Goal: Use online tool/utility: Utilize a website feature to perform a specific function

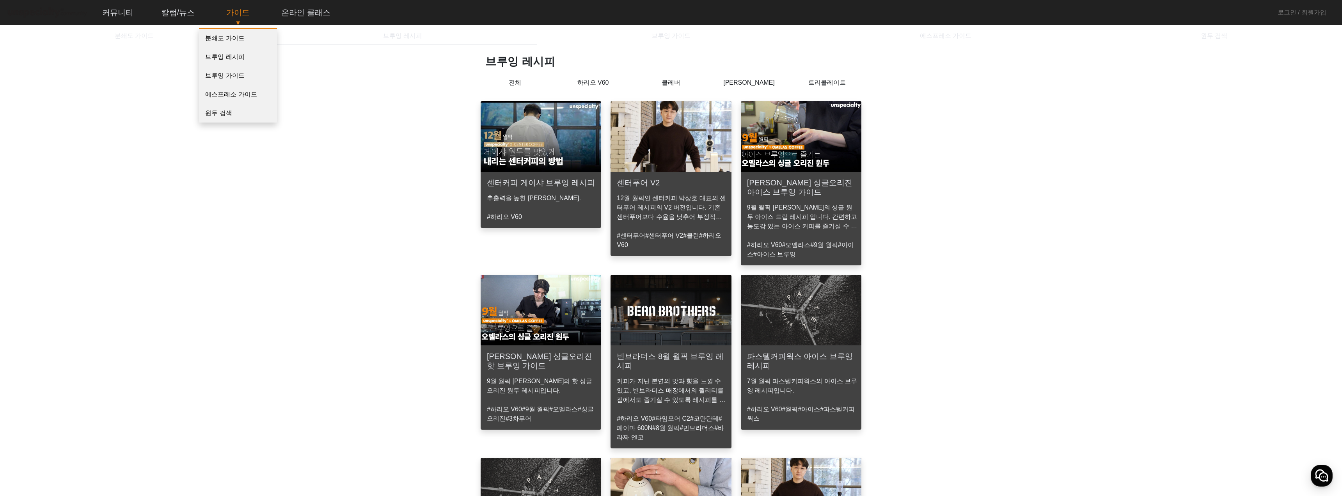
drag, startPoint x: 179, startPoint y: 27, endPoint x: 213, endPoint y: 19, distance: 35.0
click at [182, 26] on p "▼" at bounding box center [178, 22] width 62 height 9
click at [217, 18] on div "가이드 ▼ 분쇄도 가이드 브루잉 레시피 브루잉 가이드 에스프레소 가이드 원두 검색" at bounding box center [238, 13] width 59 height 12
click at [121, 35] on span "분쇄도 가이드" at bounding box center [134, 36] width 39 height 6
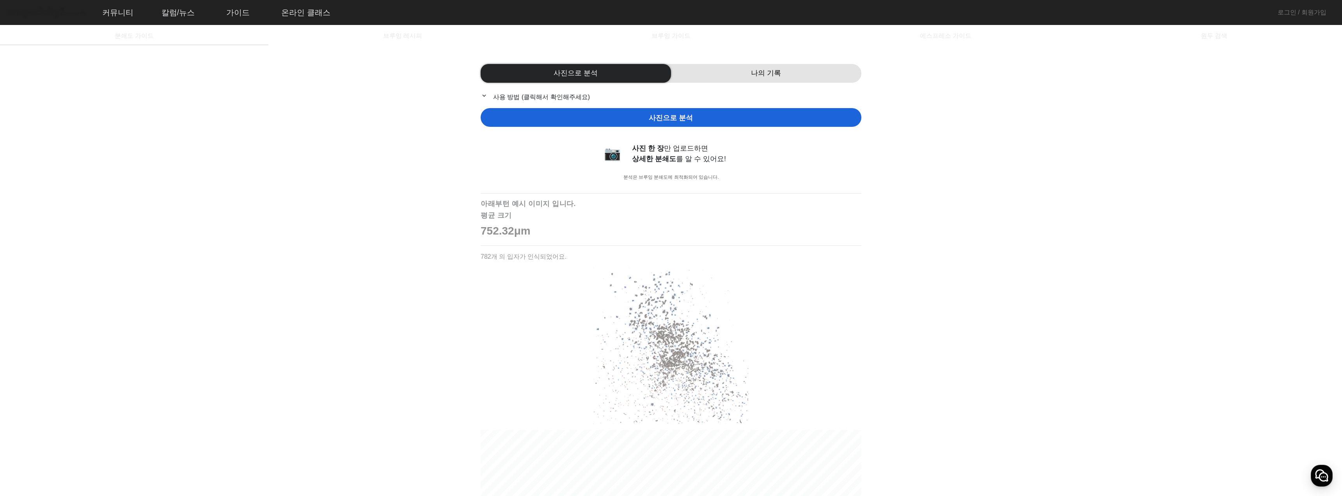
click at [659, 116] on span "사진으로 분석" at bounding box center [671, 118] width 44 height 11
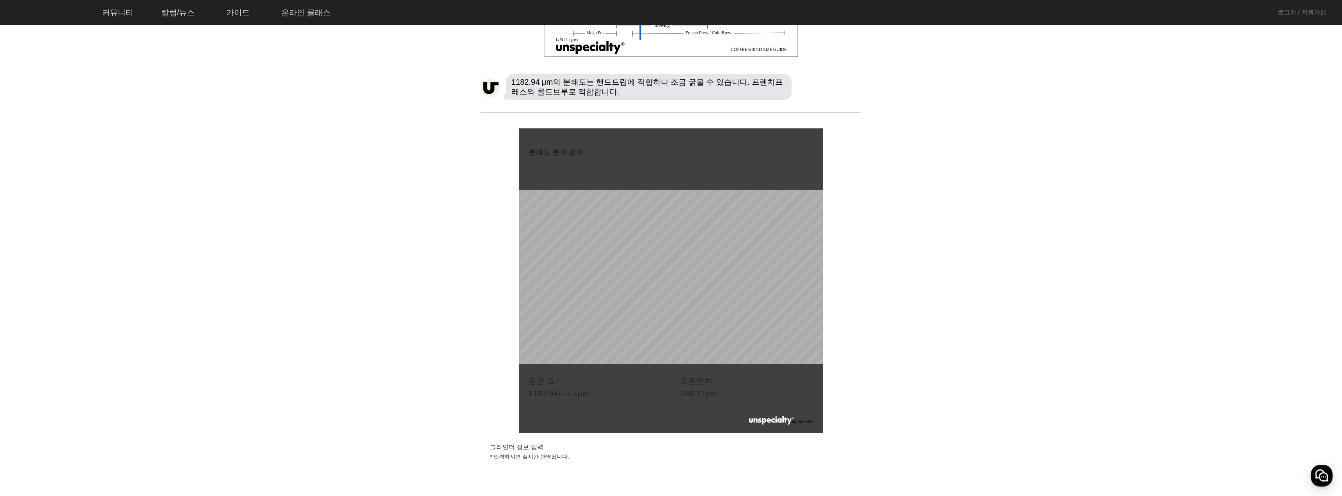
scroll to position [897, 0]
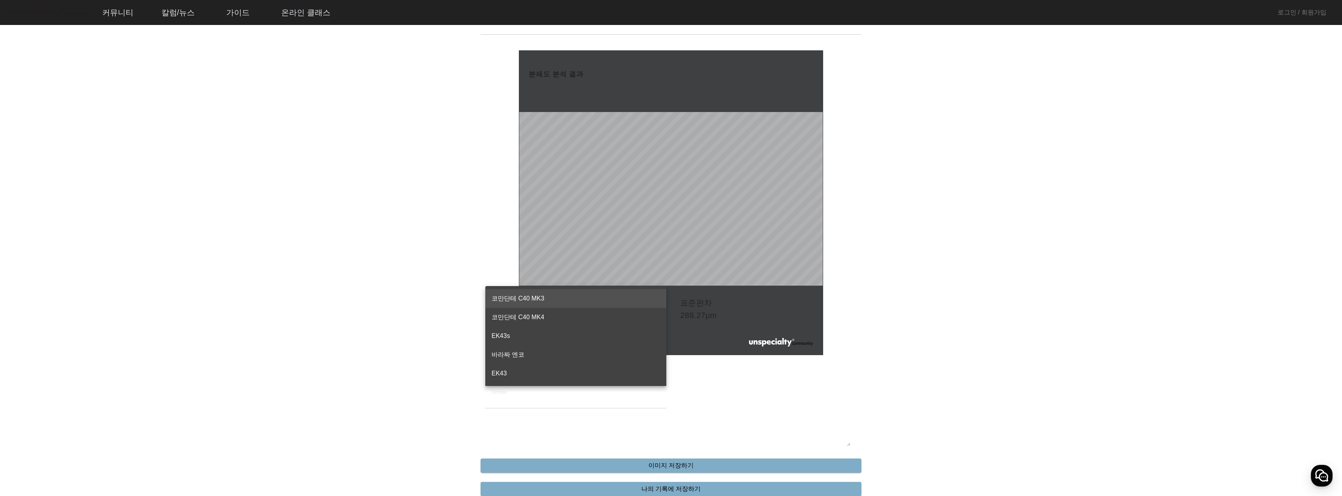
click at [540, 398] on input "Grinder" at bounding box center [576, 400] width 169 height 9
type input "*"
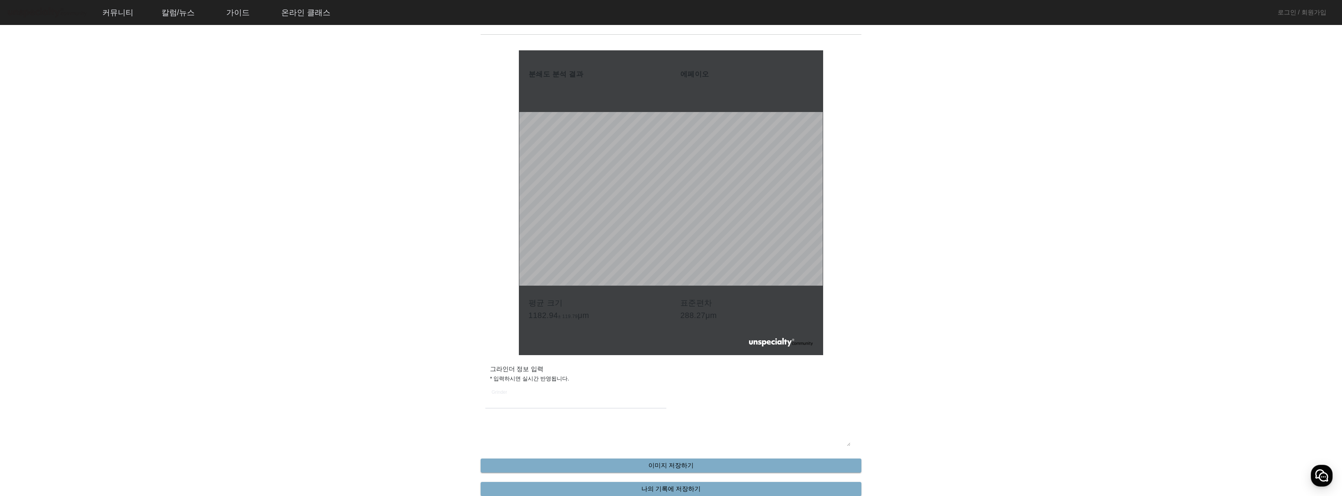
type input "*"
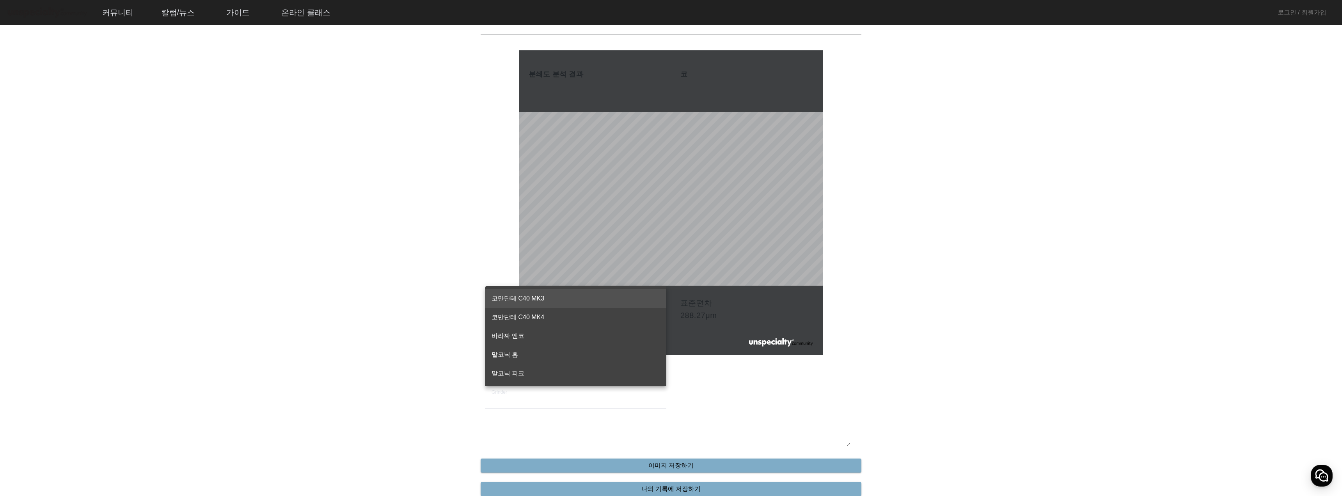
type input "*"
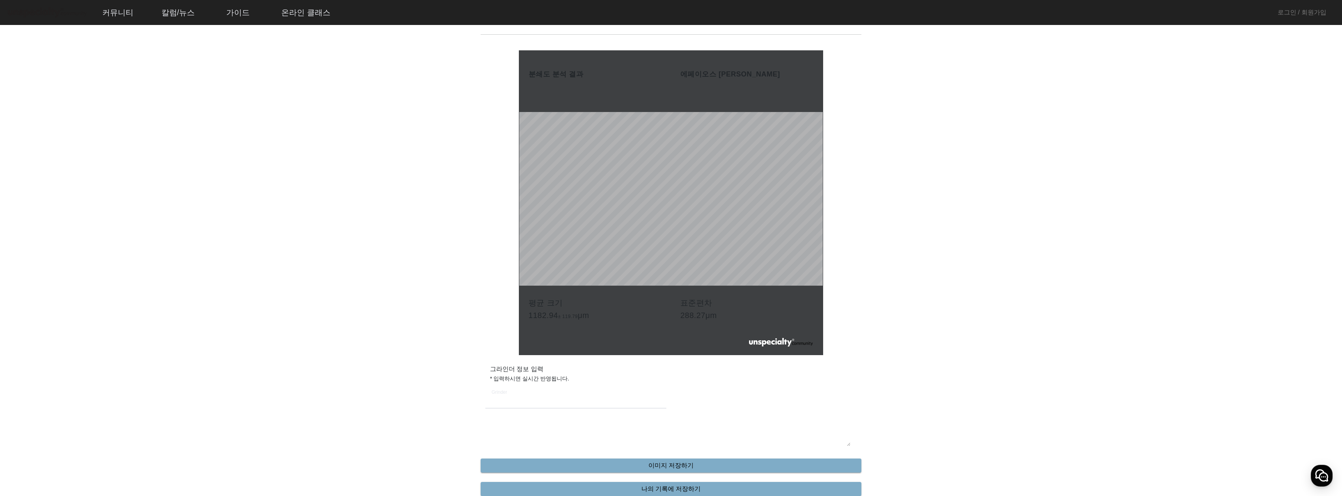
type input "**********"
click at [755, 408] on div at bounding box center [766, 412] width 181 height 9
click at [751, 398] on input "Click" at bounding box center [766, 400] width 169 height 9
type input "**"
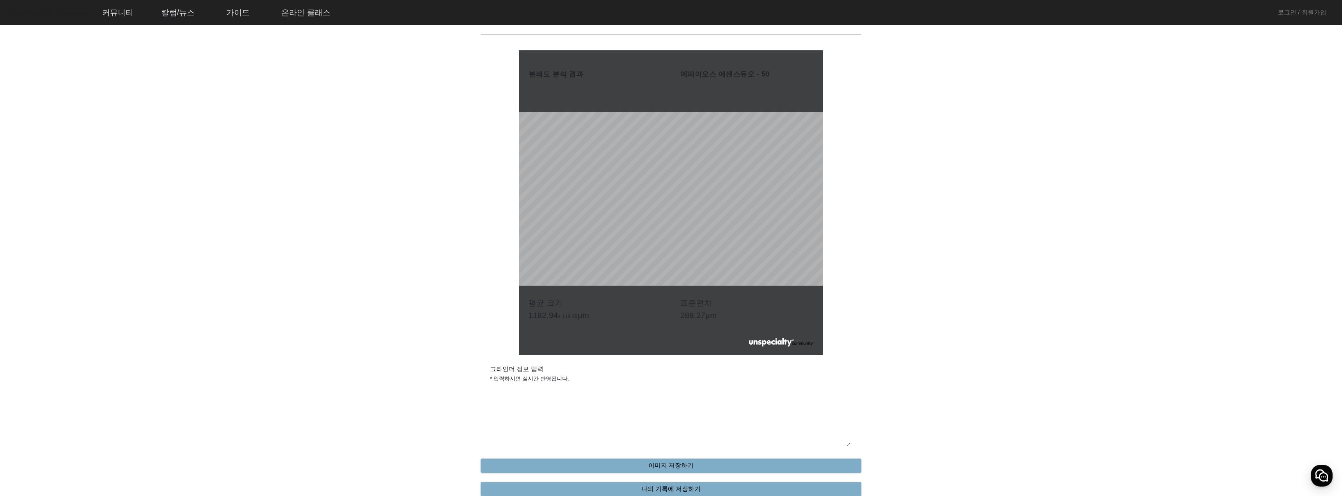
click at [644, 443] on textarea "Memo" at bounding box center [671, 436] width 359 height 19
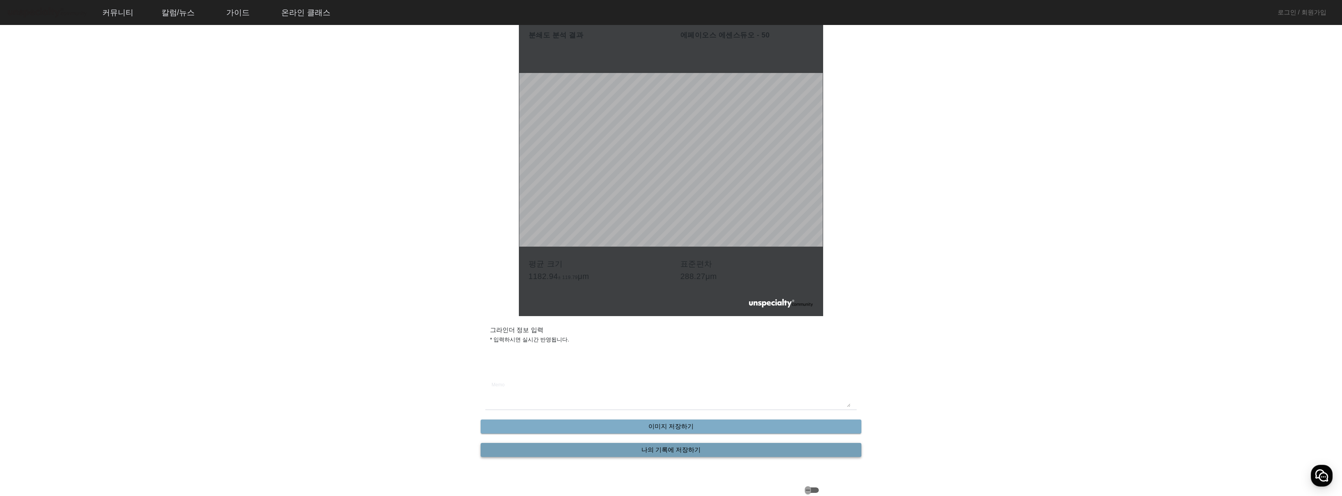
click at [697, 453] on span "나의 기록에 저장하기" at bounding box center [671, 449] width 60 height 9
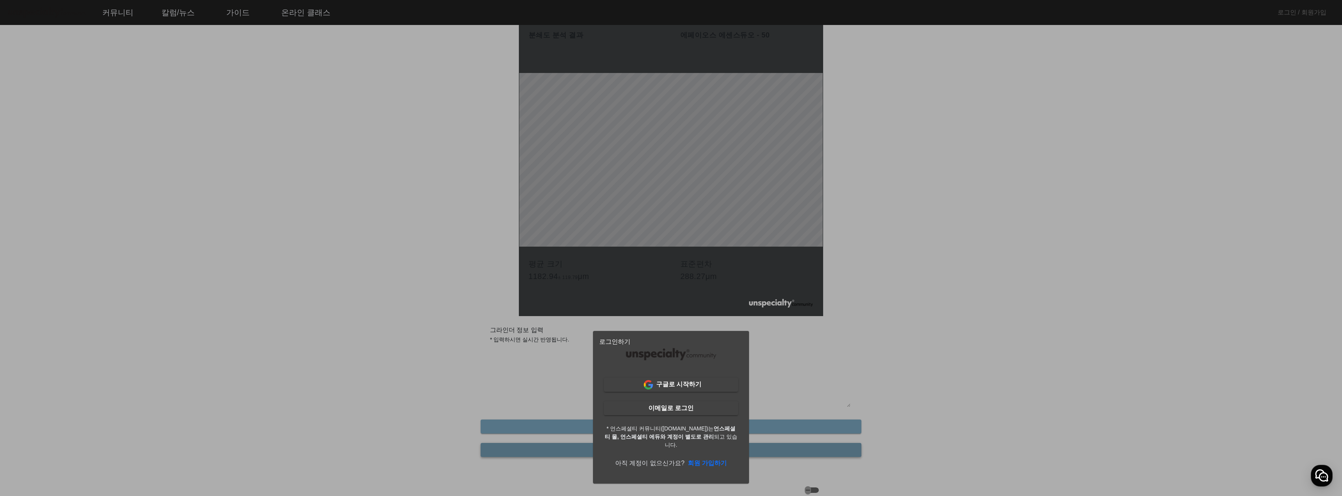
scroll to position [0, 0]
click at [449, 371] on div at bounding box center [671, 248] width 1342 height 496
